Goal: Transaction & Acquisition: Purchase product/service

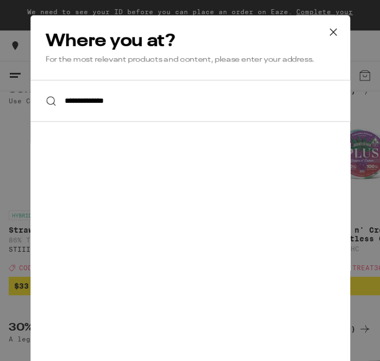
click at [159, 346] on div "**********" at bounding box center [190, 195] width 320 height 361
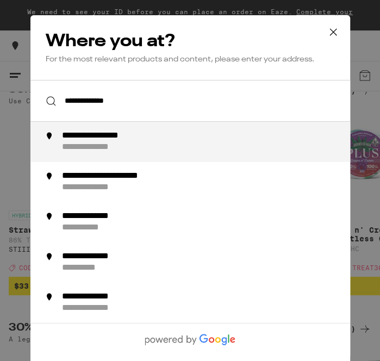
click at [87, 156] on li "**********" at bounding box center [190, 142] width 320 height 40
type input "**********"
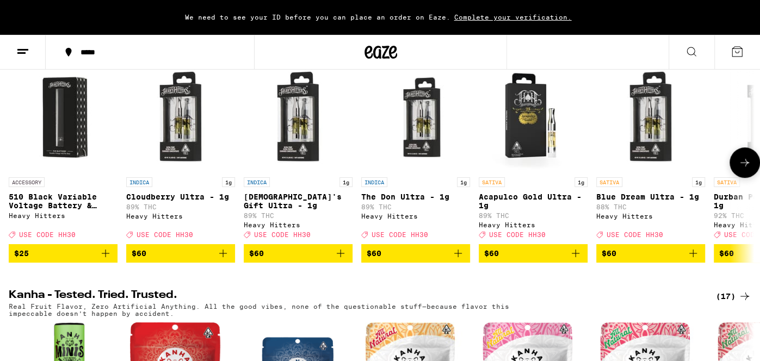
scroll to position [413, 0]
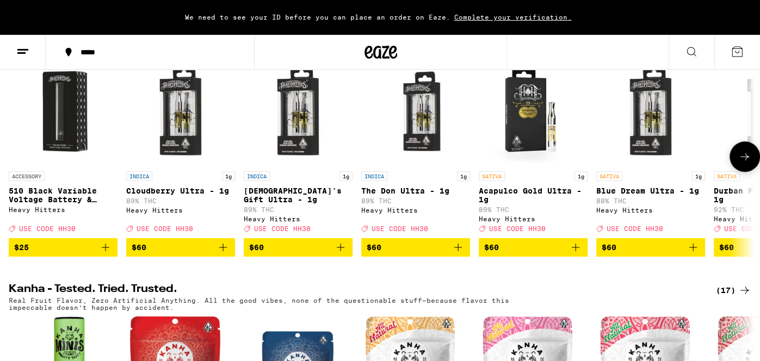
click at [380, 161] on icon at bounding box center [744, 156] width 13 height 13
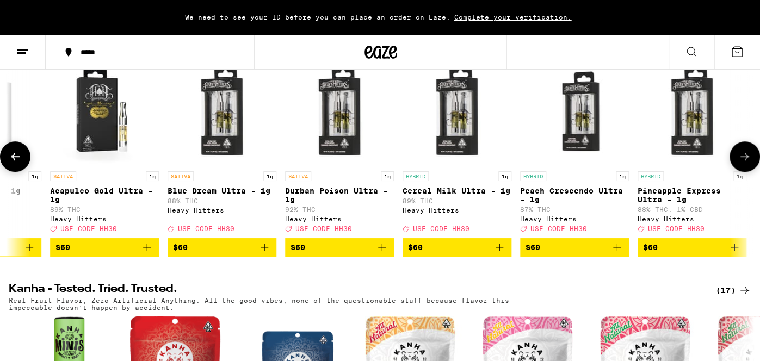
scroll to position [0, 432]
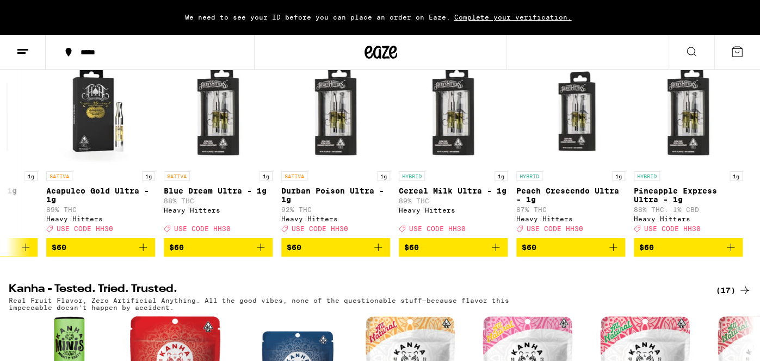
click at [27, 51] on icon at bounding box center [22, 51] width 13 height 13
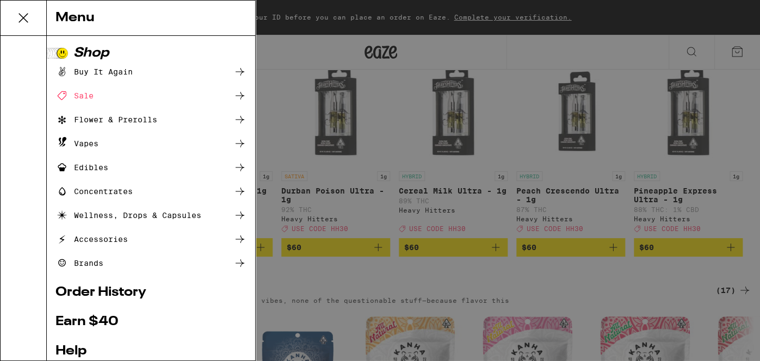
click at [138, 98] on div "Sale" at bounding box center [150, 95] width 191 height 13
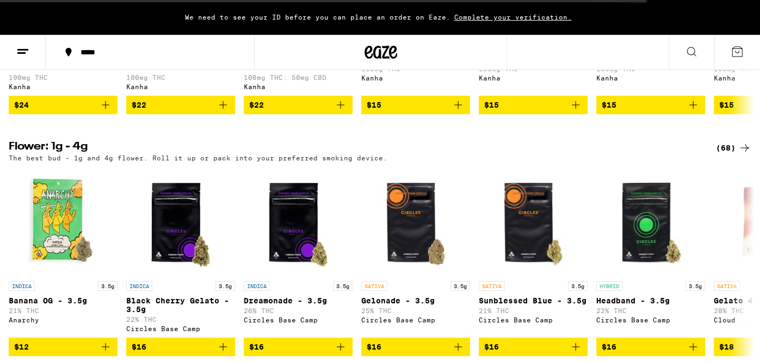
scroll to position [783, 0]
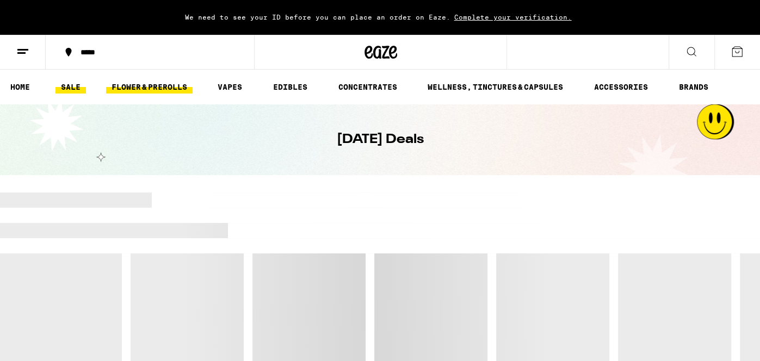
click at [125, 85] on link "FLOWER & PREROLLS" at bounding box center [149, 86] width 86 height 13
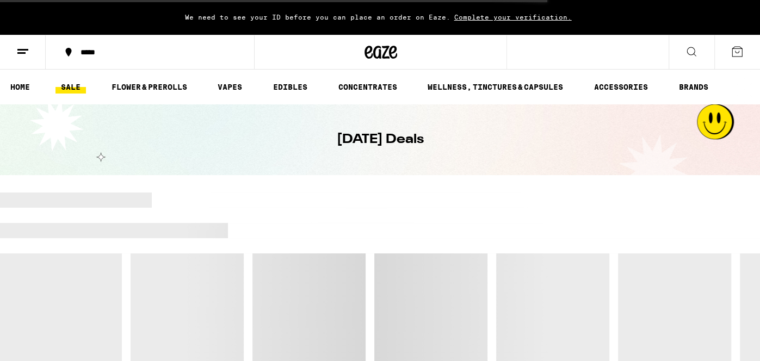
click at [20, 49] on line at bounding box center [22, 49] width 11 height 0
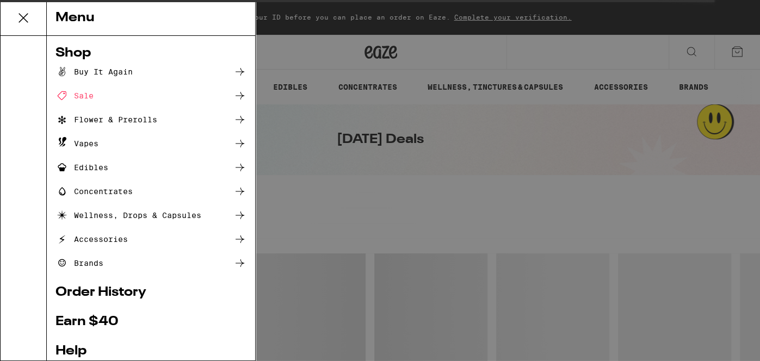
click at [120, 118] on div "Flower & Prerolls" at bounding box center [106, 119] width 102 height 13
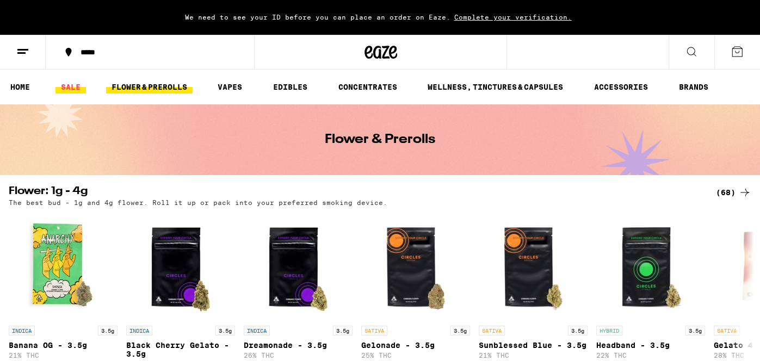
click at [74, 86] on link "SALE" at bounding box center [70, 86] width 30 height 13
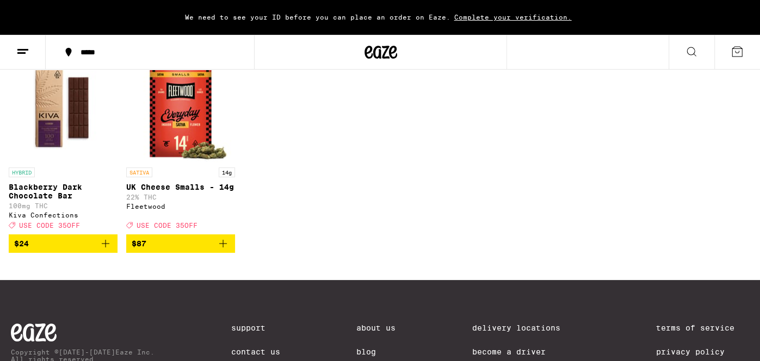
scroll to position [674, 0]
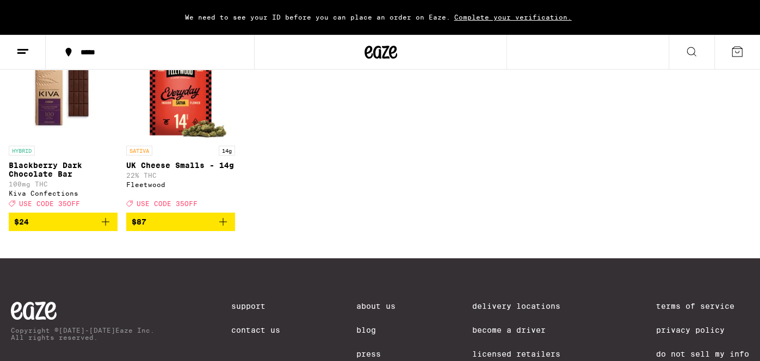
click at [24, 52] on icon at bounding box center [22, 51] width 13 height 13
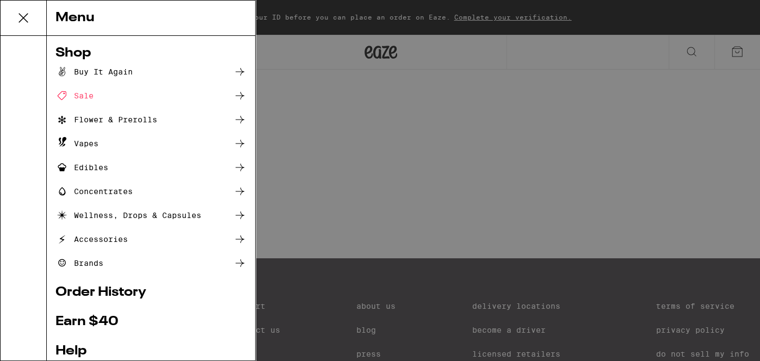
click at [380, 144] on div "Menu Shop Buy It Again Sale Flower & Prerolls Vapes Edibles Concentrates Wellne…" at bounding box center [380, 180] width 760 height 361
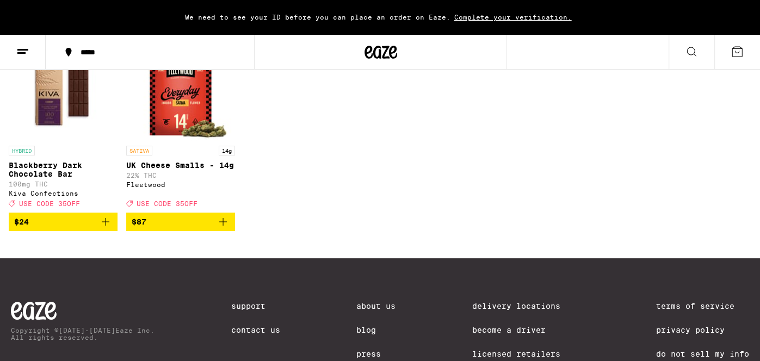
click at [380, 57] on icon at bounding box center [736, 51] width 13 height 13
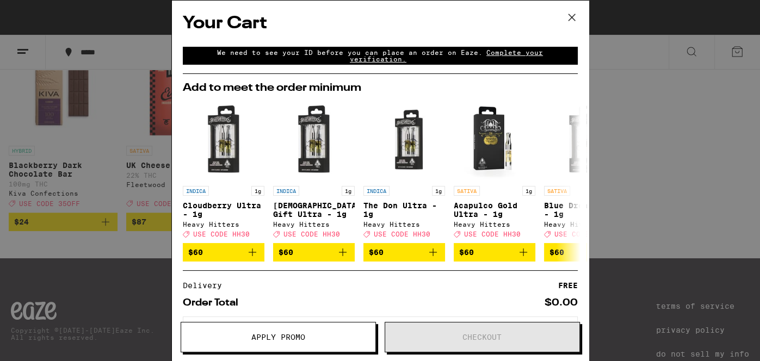
click at [312, 295] on div "Order Total $0.00" at bounding box center [380, 298] width 395 height 18
click at [308, 347] on button "Apply Promo" at bounding box center [278, 337] width 195 height 30
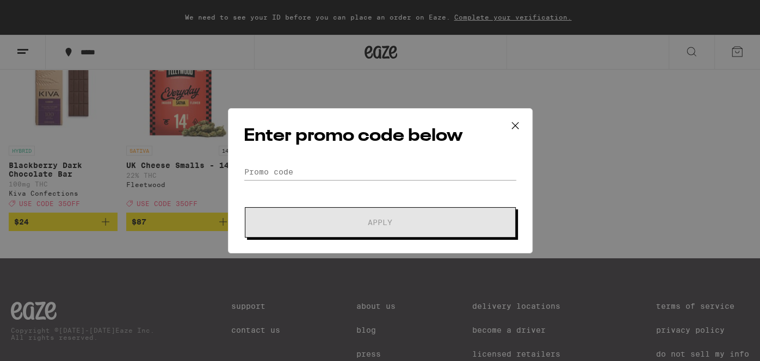
click at [317, 183] on form "Promo Code Apply" at bounding box center [380, 201] width 273 height 74
click at [320, 171] on input "Promo Code" at bounding box center [380, 172] width 273 height 16
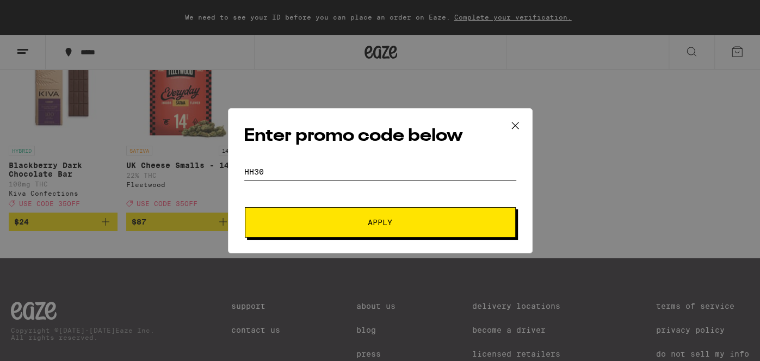
type input "hh30"
click at [380, 226] on span "Apply" at bounding box center [380, 223] width 24 height 8
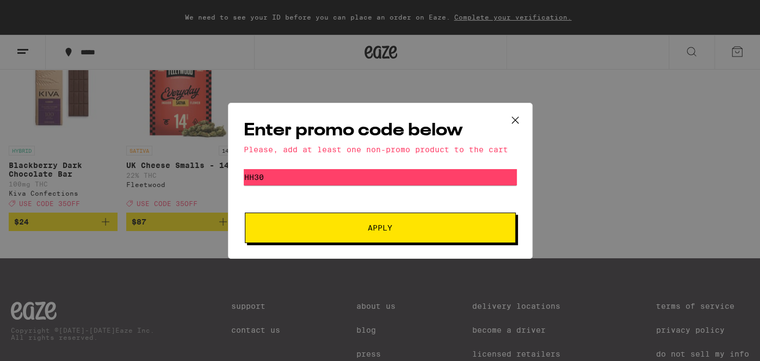
click at [380, 187] on form "Promo Code hh30 Apply" at bounding box center [380, 206] width 273 height 74
click at [139, 179] on div "Enter promo code below Please, add at least one non-promo product to the cart P…" at bounding box center [380, 180] width 760 height 361
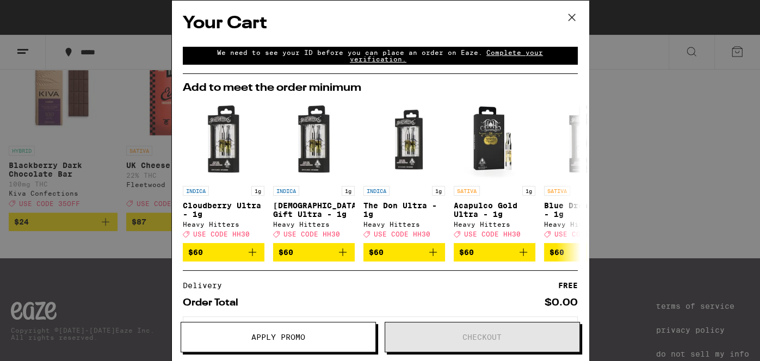
click at [246, 336] on span "Apply Promo" at bounding box center [278, 337] width 194 height 8
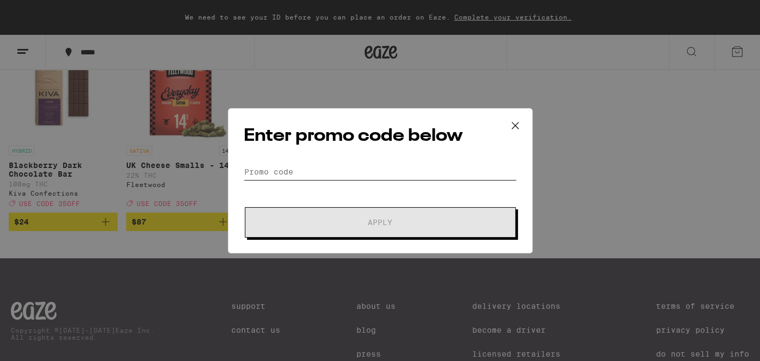
click at [300, 164] on input "Promo Code" at bounding box center [380, 172] width 273 height 16
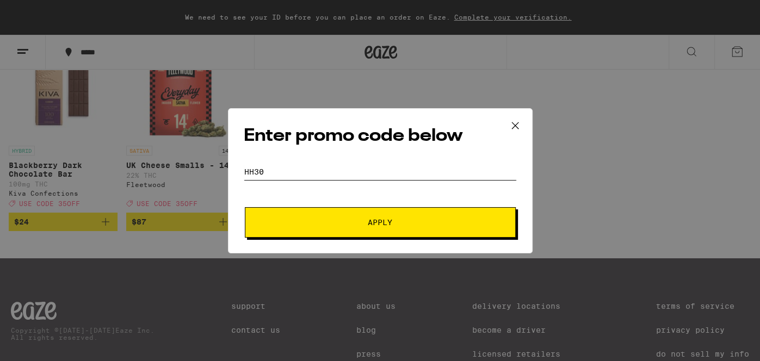
type input "hh30"
click at [245, 207] on button "Apply" at bounding box center [380, 222] width 271 height 30
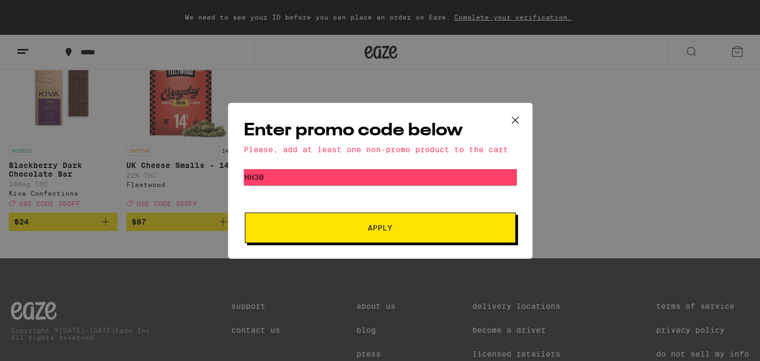
click at [380, 125] on icon at bounding box center [515, 120] width 16 height 16
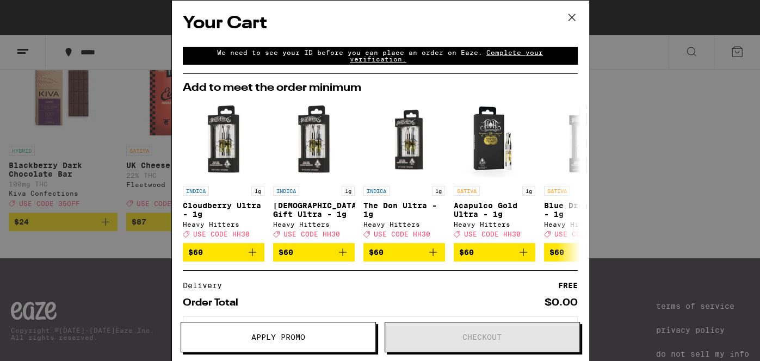
click at [380, 20] on icon at bounding box center [571, 17] width 16 height 16
